Goal: Navigation & Orientation: Find specific page/section

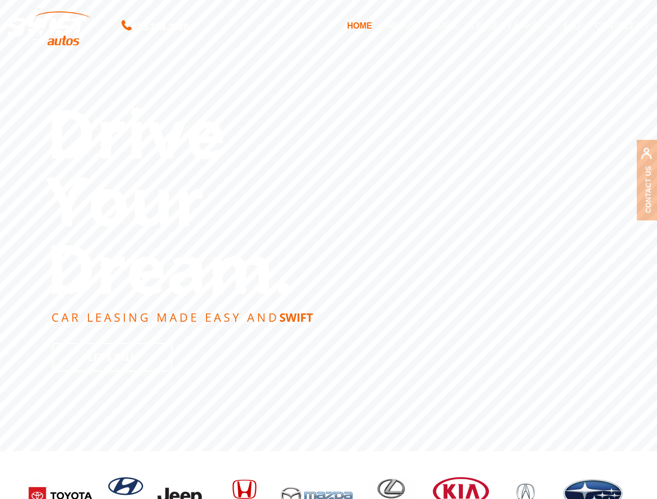
click at [510, 25] on link "LEASE BY MAKE" at bounding box center [510, 26] width 92 height 22
click at [0, 47] on div "855.793.2888 HOME ABOUT DEALS LEASE BY MAKE expand child menu Acura Audi BMW Ch…" at bounding box center [328, 25] width 657 height 51
click at [329, 250] on rs-slide "Drive Your Dream. CAR LEASING MADE EASY AND [PERSON_NAME] Let's Talk" at bounding box center [328, 225] width 657 height 451
click at [328, 226] on rs-slide "Drive Your Dream. CAR LEASING MADE EASY AND [PERSON_NAME] Let's Talk" at bounding box center [328, 225] width 657 height 451
click at [329, 475] on div "prev next" at bounding box center [328, 498] width 608 height 94
